Goal: Task Accomplishment & Management: Complete application form

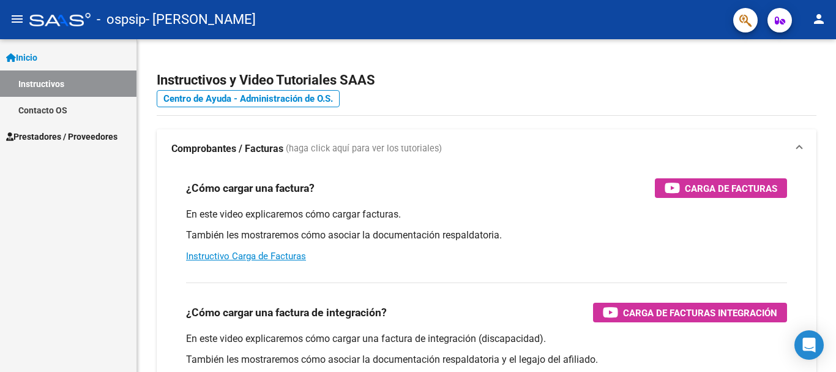
click at [81, 135] on span "Prestadores / Proveedores" at bounding box center [61, 136] width 111 height 13
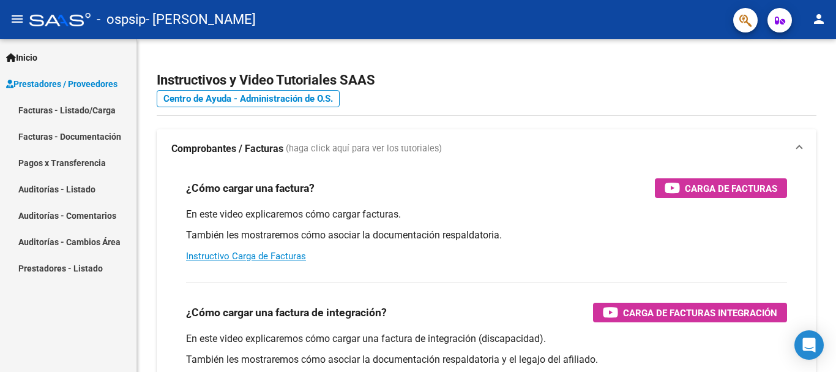
click at [71, 106] on link "Facturas - Listado/Carga" at bounding box center [68, 110] width 137 height 26
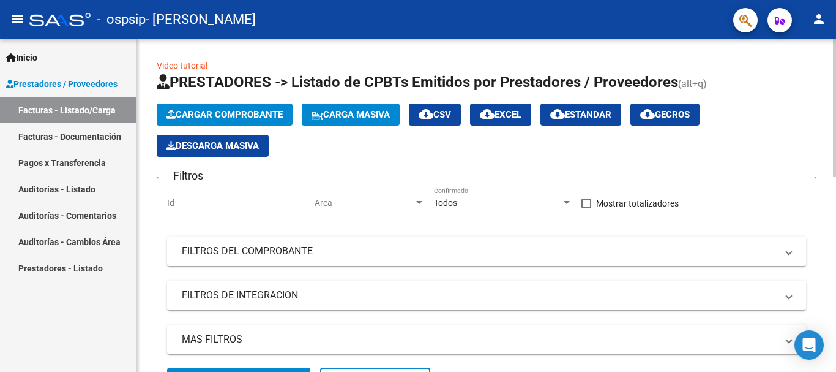
click at [187, 108] on button "Cargar Comprobante" at bounding box center [225, 114] width 136 height 22
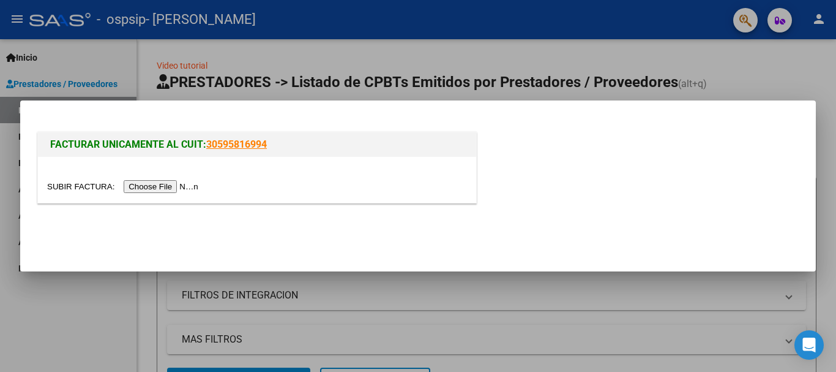
click at [179, 186] on input "file" at bounding box center [124, 186] width 155 height 13
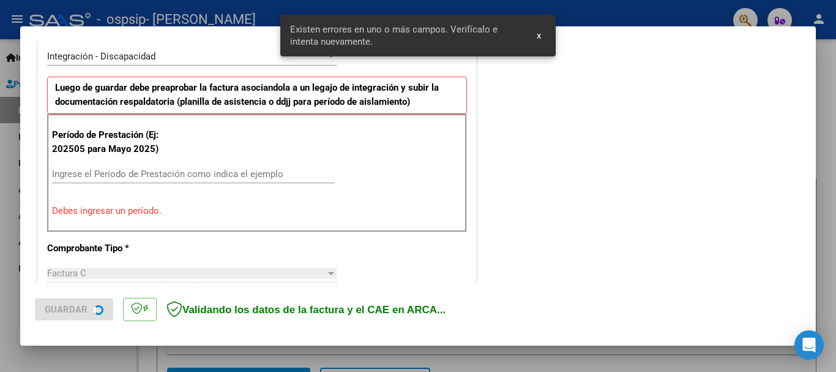
scroll to position [306, 0]
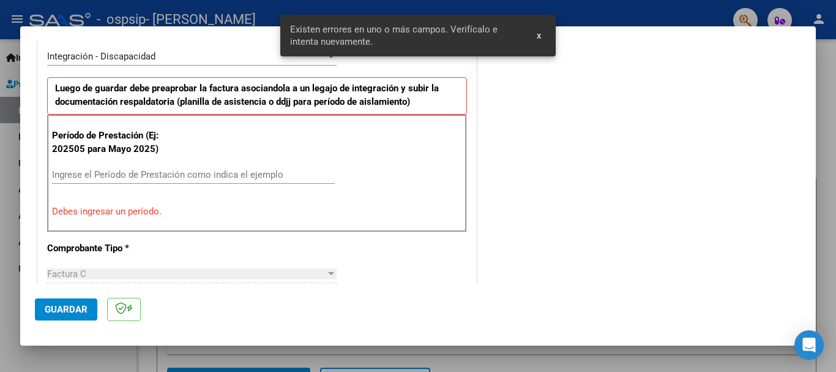
click at [200, 180] on div "Ingrese el Período de Prestación como indica el ejemplo" at bounding box center [193, 174] width 283 height 18
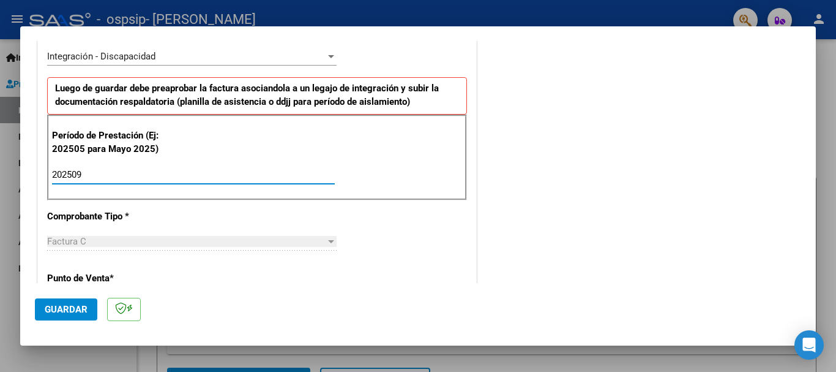
type input "202509"
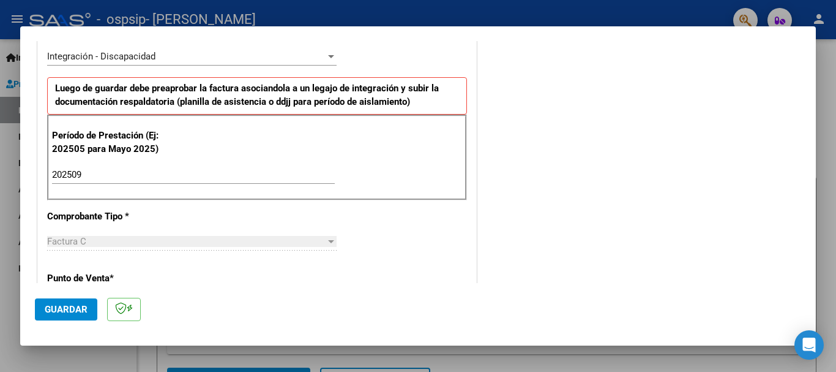
click at [225, 246] on div "Factura C" at bounding box center [186, 241] width 279 height 11
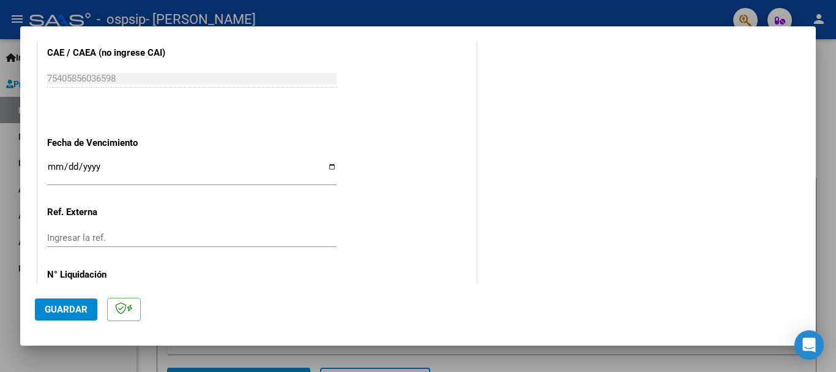
scroll to position [795, 0]
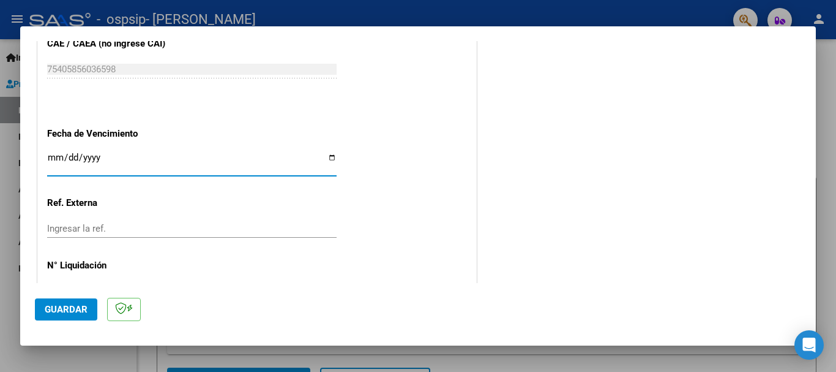
click at [325, 158] on input "Ingresar la fecha" at bounding box center [192, 162] width 290 height 20
type input "[DATE]"
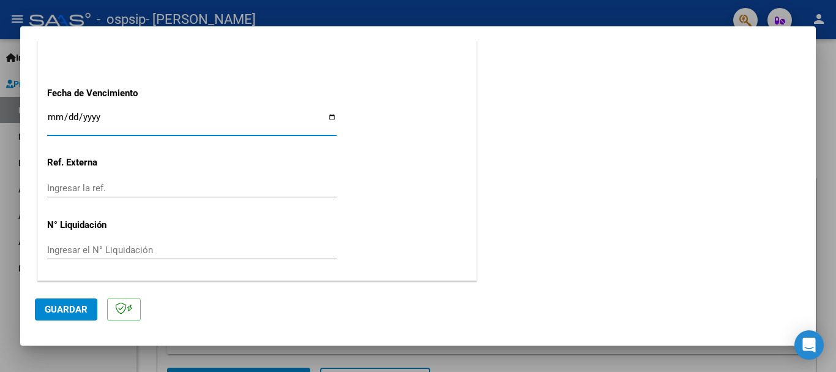
click at [75, 310] on span "Guardar" at bounding box center [66, 309] width 43 height 11
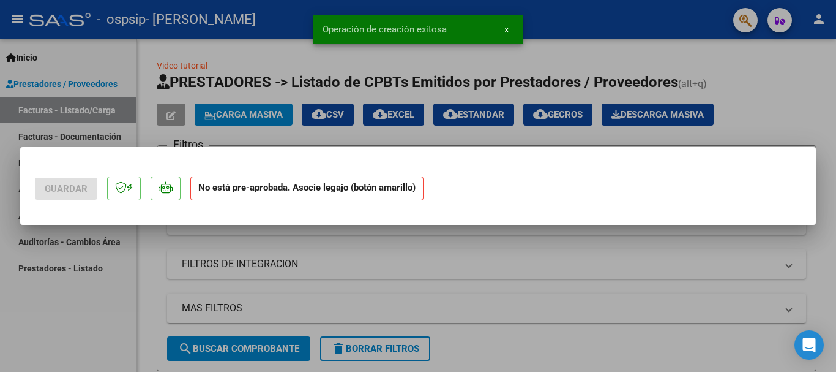
scroll to position [0, 0]
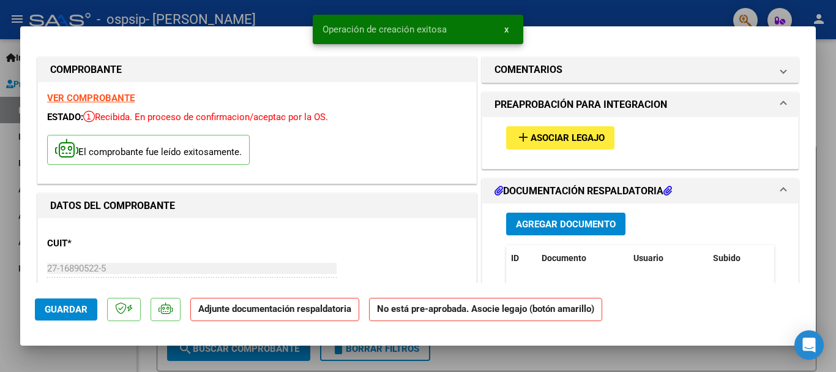
click at [547, 130] on button "add Asociar Legajo" at bounding box center [560, 137] width 108 height 23
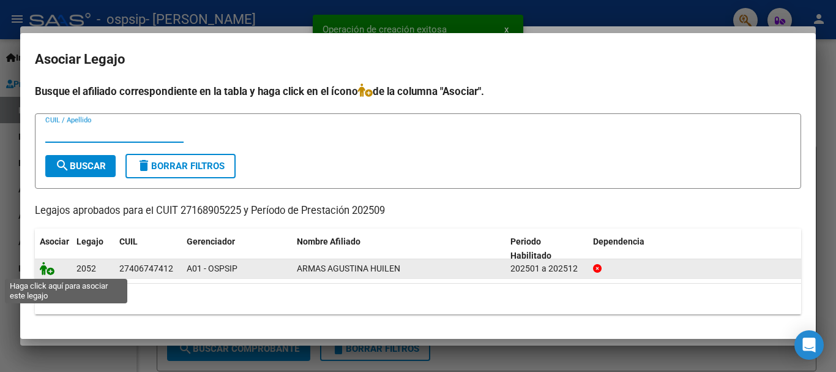
click at [43, 266] on icon at bounding box center [47, 267] width 15 height 13
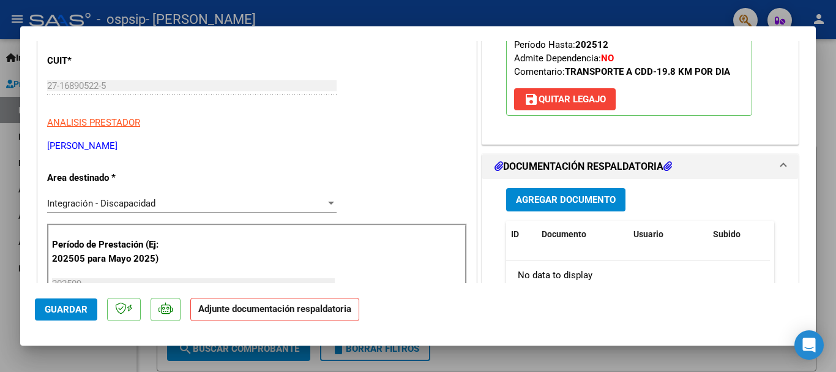
scroll to position [184, 0]
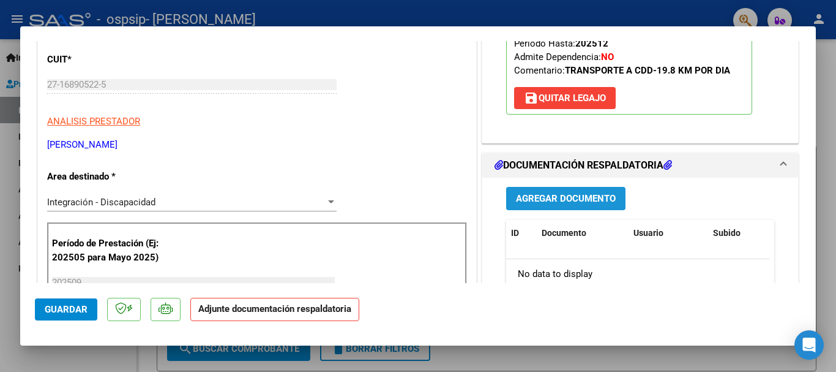
click at [543, 200] on span "Agregar Documento" at bounding box center [566, 198] width 100 height 11
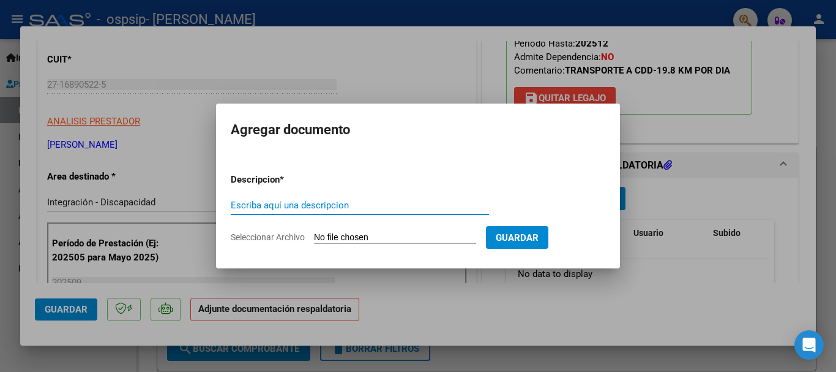
click at [373, 235] on input "Seleccionar Archivo" at bounding box center [395, 238] width 162 height 12
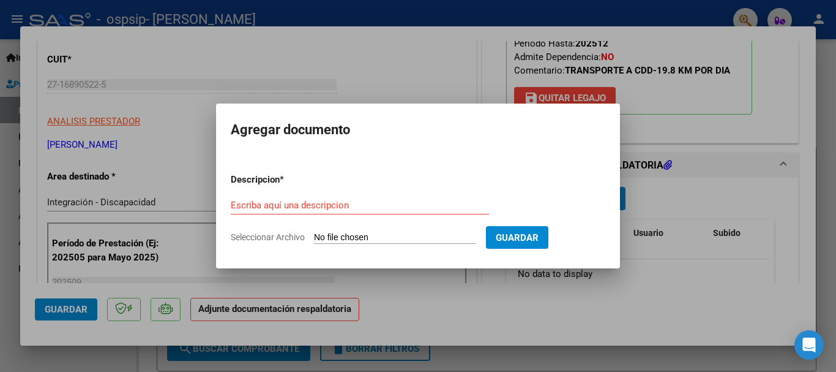
type input "C:\fakepath\Armas Agustina planilla de asistencia transporte mes de [DATE].pdf"
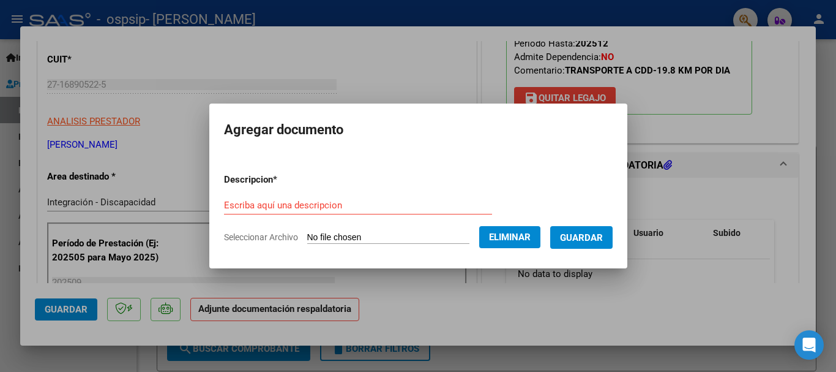
click at [318, 200] on input "Escriba aquí una descripcion" at bounding box center [358, 205] width 268 height 11
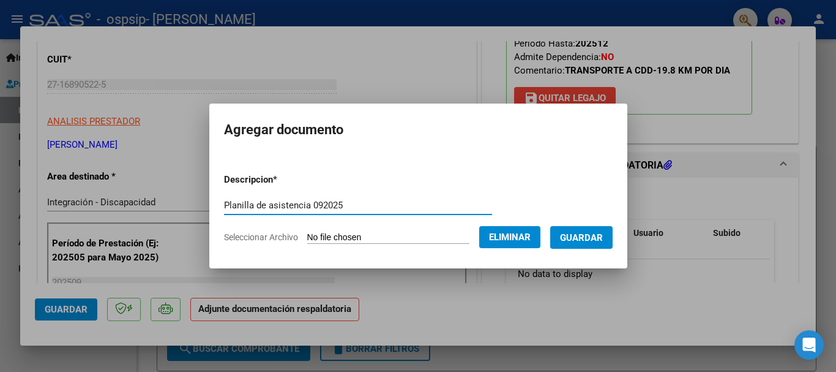
type input "Planilla de asistencia 092025"
click at [599, 238] on span "Guardar" at bounding box center [581, 237] width 43 height 11
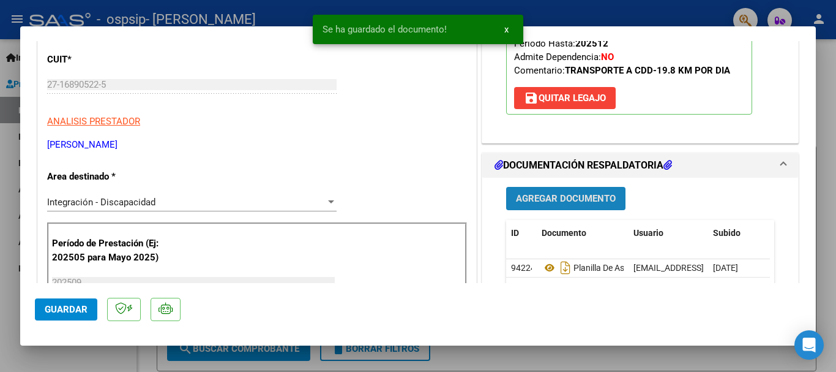
click at [577, 203] on span "Agregar Documento" at bounding box center [566, 198] width 100 height 11
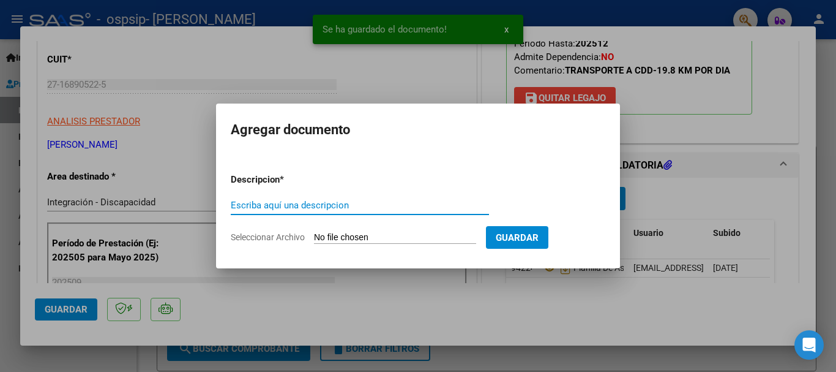
click at [400, 238] on input "Seleccionar Archivo" at bounding box center [395, 238] width 162 height 12
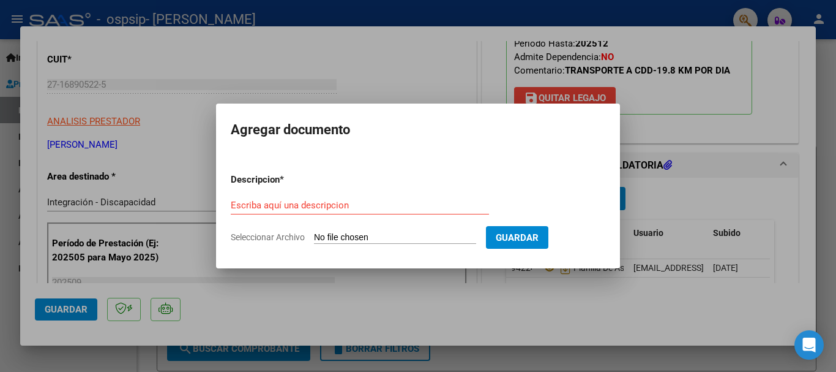
type input "C:\fakepath\Armas Agustina concurrencia mes de [DATE].pdf"
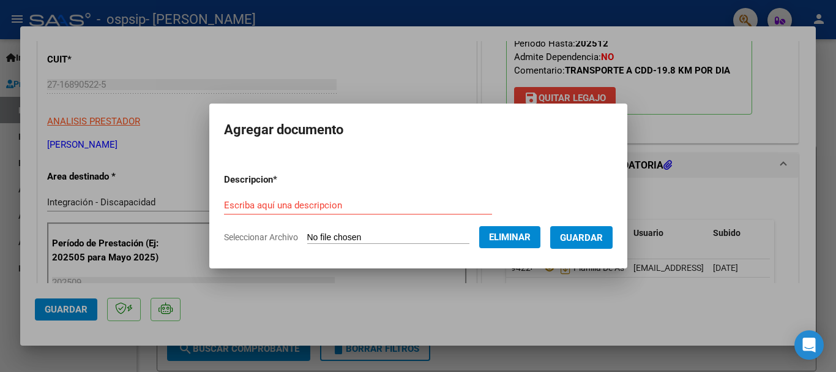
click at [271, 204] on input "Escriba aquí una descripcion" at bounding box center [358, 205] width 268 height 11
type input "c"
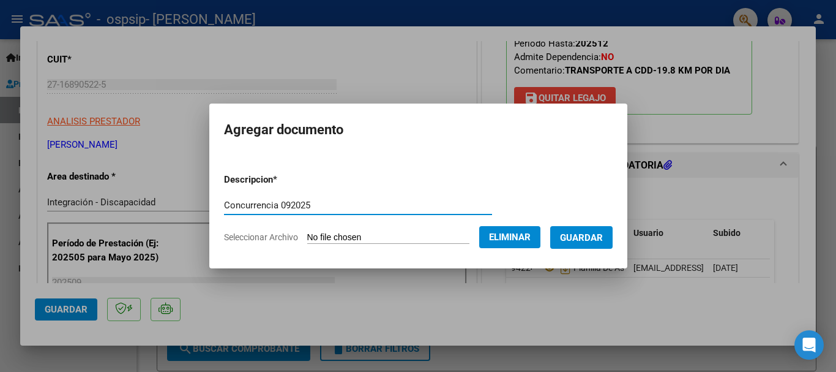
type input "Concurrencia 092025"
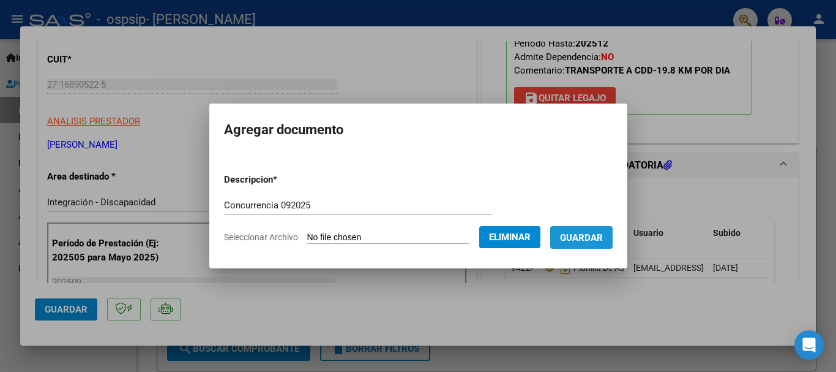
click at [603, 236] on span "Guardar" at bounding box center [581, 237] width 43 height 11
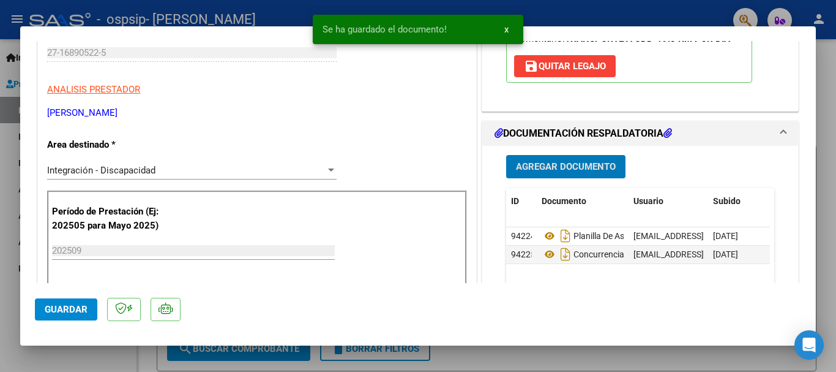
scroll to position [245, 0]
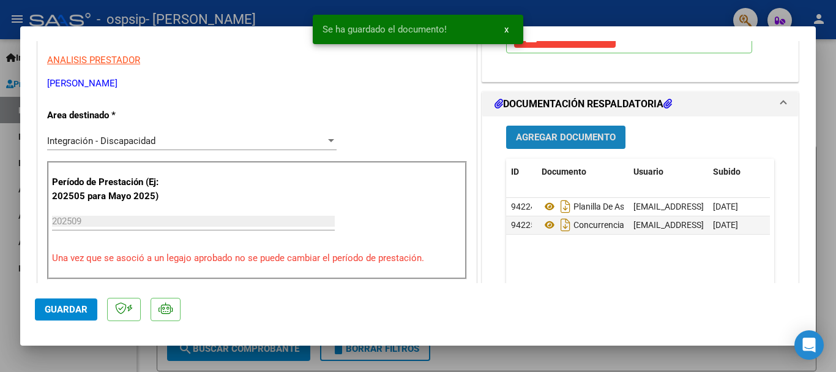
click at [583, 133] on span "Agregar Documento" at bounding box center [566, 137] width 100 height 11
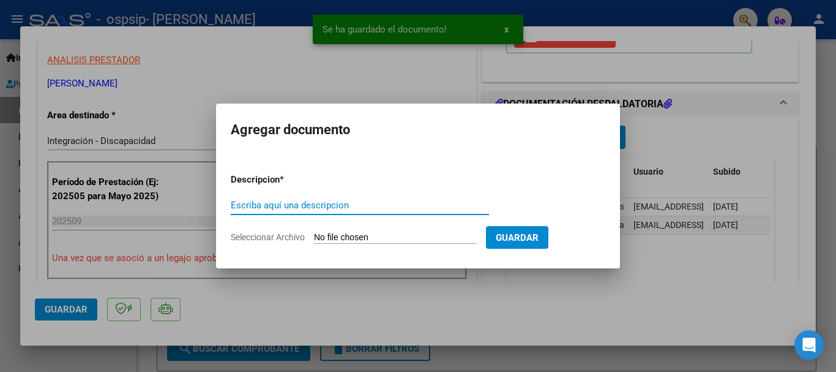
click at [329, 237] on input "Seleccionar Archivo" at bounding box center [395, 238] width 162 height 12
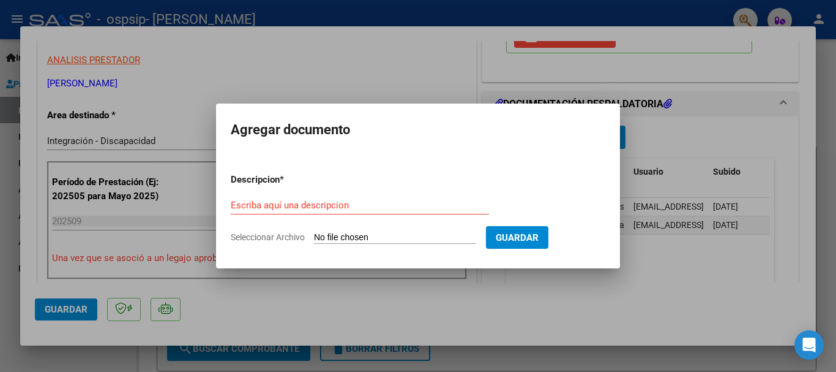
type input "C:\fakepath\Armas Agustina consentimiento informado mes de [DATE].pdf"
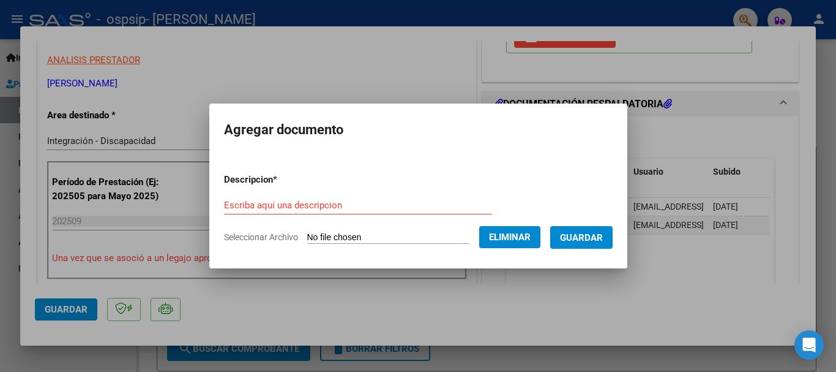
click at [339, 208] on input "Escriba aquí una descripcion" at bounding box center [358, 205] width 268 height 11
type input "c"
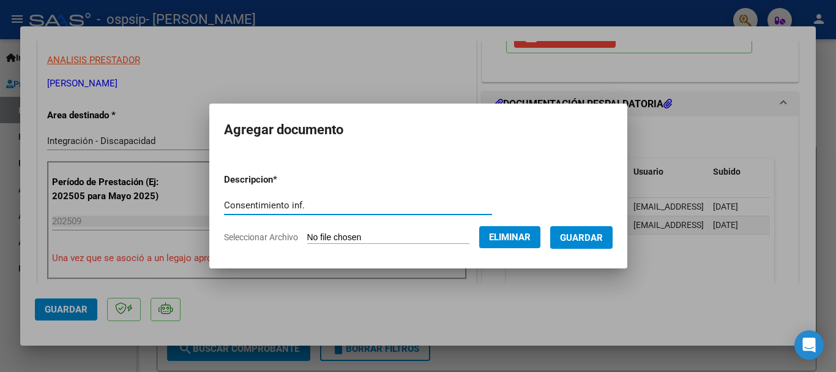
type input "Consentimiento inf."
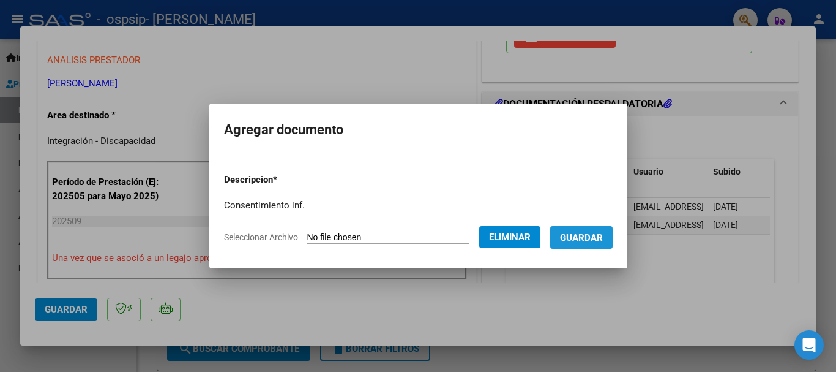
click at [596, 235] on span "Guardar" at bounding box center [581, 237] width 43 height 11
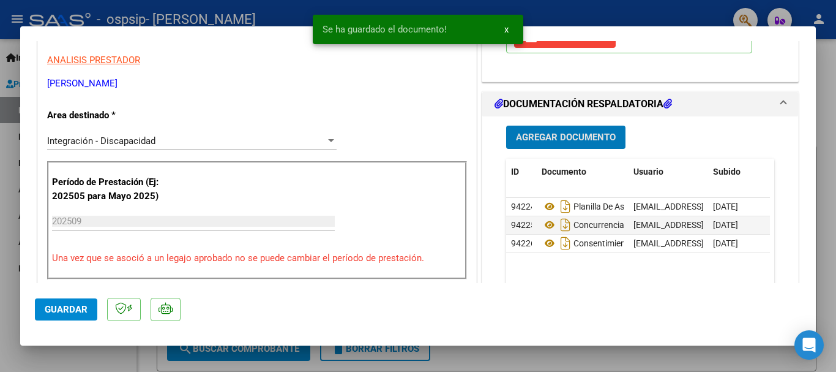
click at [559, 132] on span "Agregar Documento" at bounding box center [566, 137] width 100 height 11
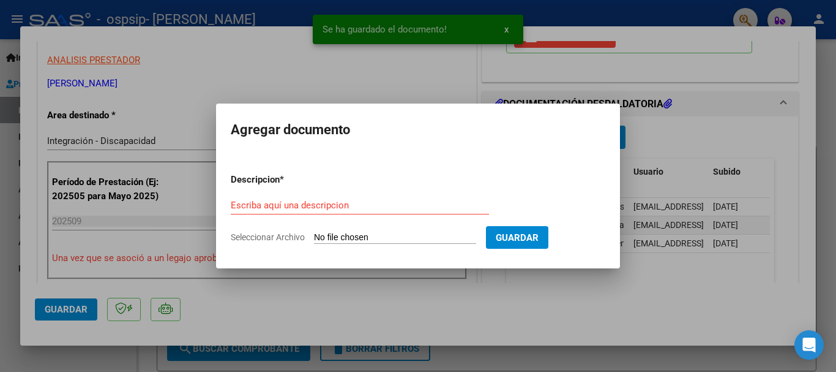
click at [355, 241] on input "Seleccionar Archivo" at bounding box center [395, 238] width 162 height 12
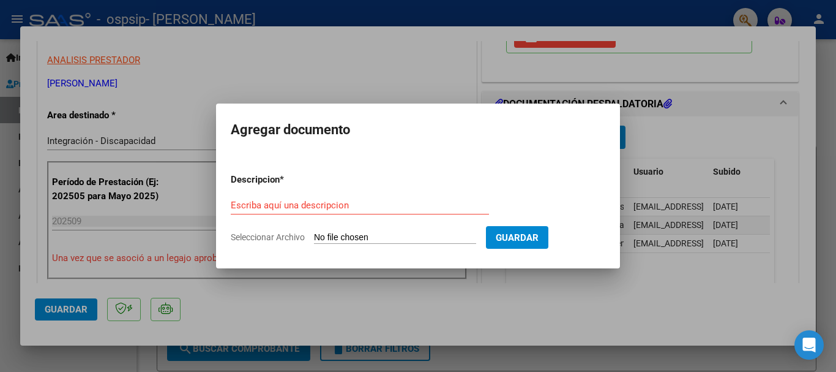
type input "C:\fakepath\ARMAS AGUSTINA TRANSPORTE AUTORIZACION 2025 .pdf"
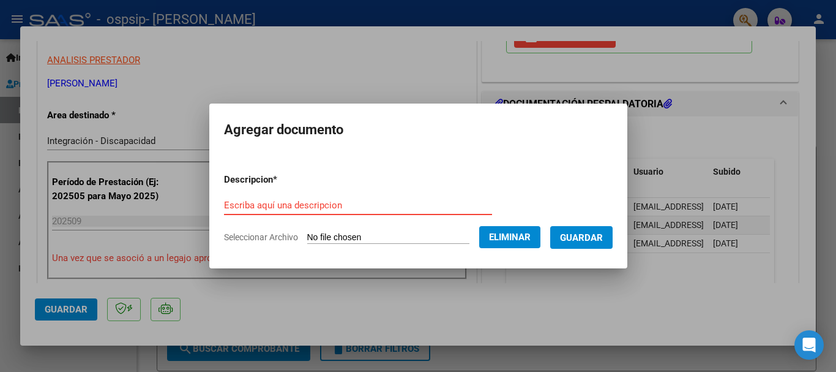
click at [317, 203] on input "Escriba aquí una descripcion" at bounding box center [358, 205] width 268 height 11
type input "a"
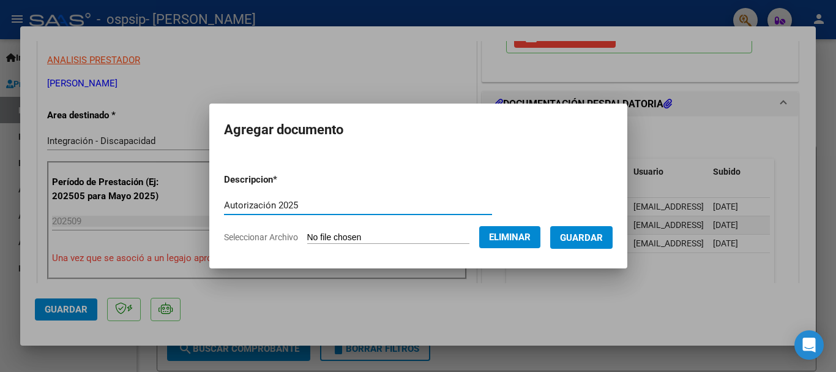
type input "Autorización 2025"
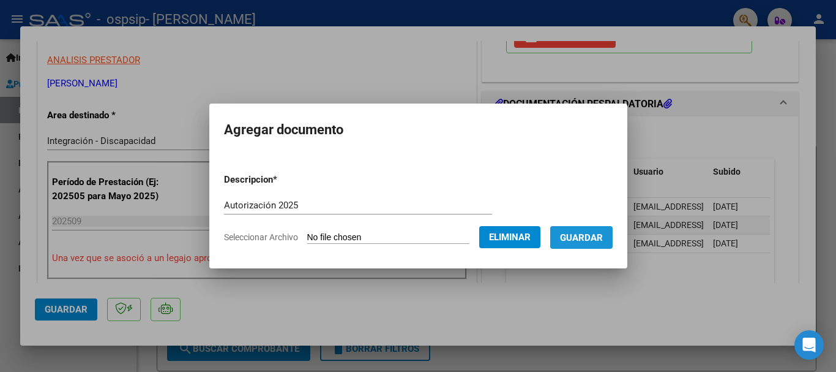
click at [588, 242] on span "Guardar" at bounding box center [581, 237] width 43 height 11
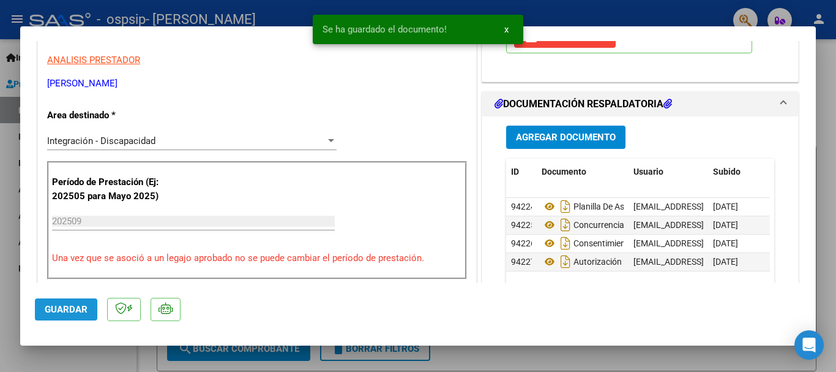
click at [71, 315] on button "Guardar" at bounding box center [66, 309] width 62 height 22
click at [10, 271] on div at bounding box center [418, 186] width 836 height 372
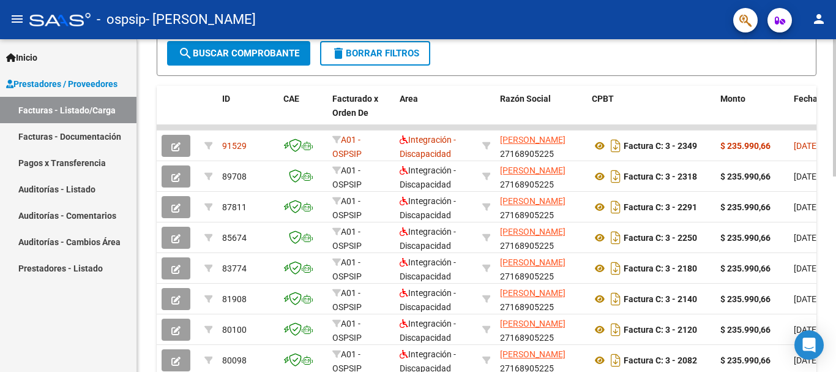
scroll to position [306, 0]
